Goal: Information Seeking & Learning: Learn about a topic

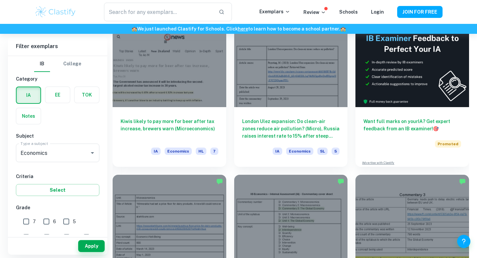
scroll to position [201, 0]
checkbox input "true"
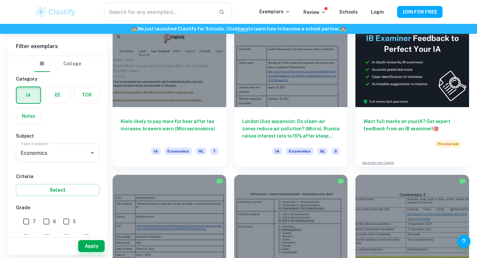
checkbox input "true"
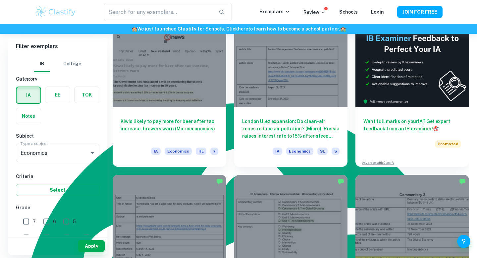
scroll to position [594, 0]
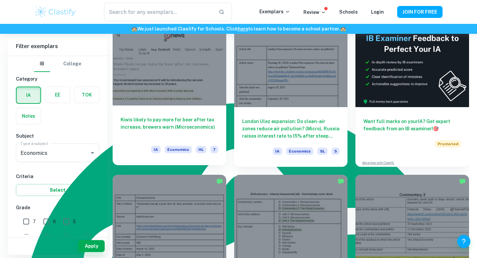
click at [177, 126] on h6 "Kiwis likely to pay more for beer after tax increase, brewers warn (Microeconom…" at bounding box center [170, 127] width 98 height 22
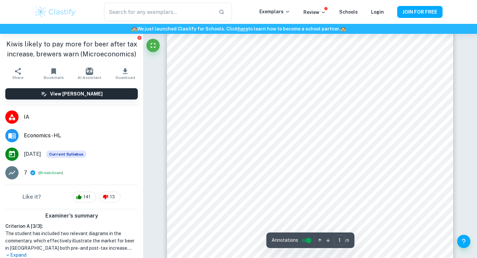
scroll to position [32, 0]
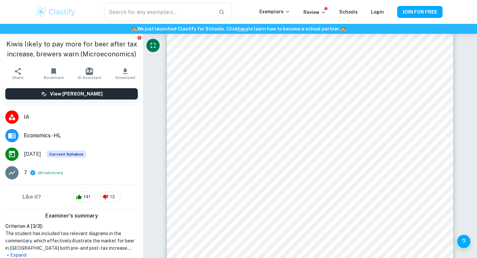
click at [152, 45] on icon "Fullscreen" at bounding box center [153, 45] width 8 height 8
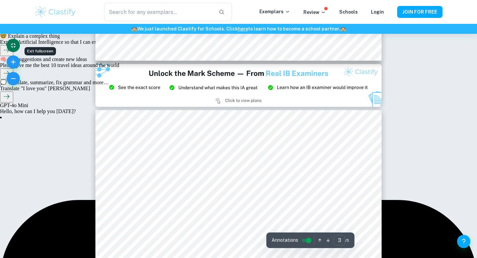
scroll to position [830, 0]
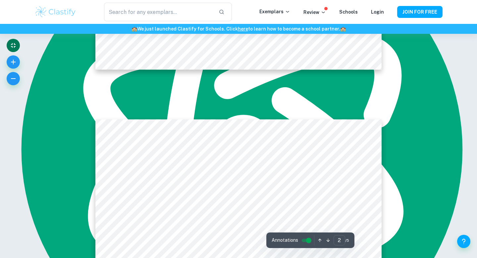
type input "1"
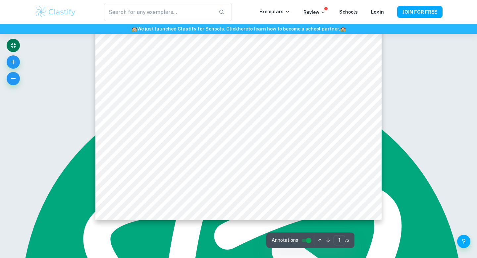
scroll to position [222, 0]
